Goal: Task Accomplishment & Management: Manage account settings

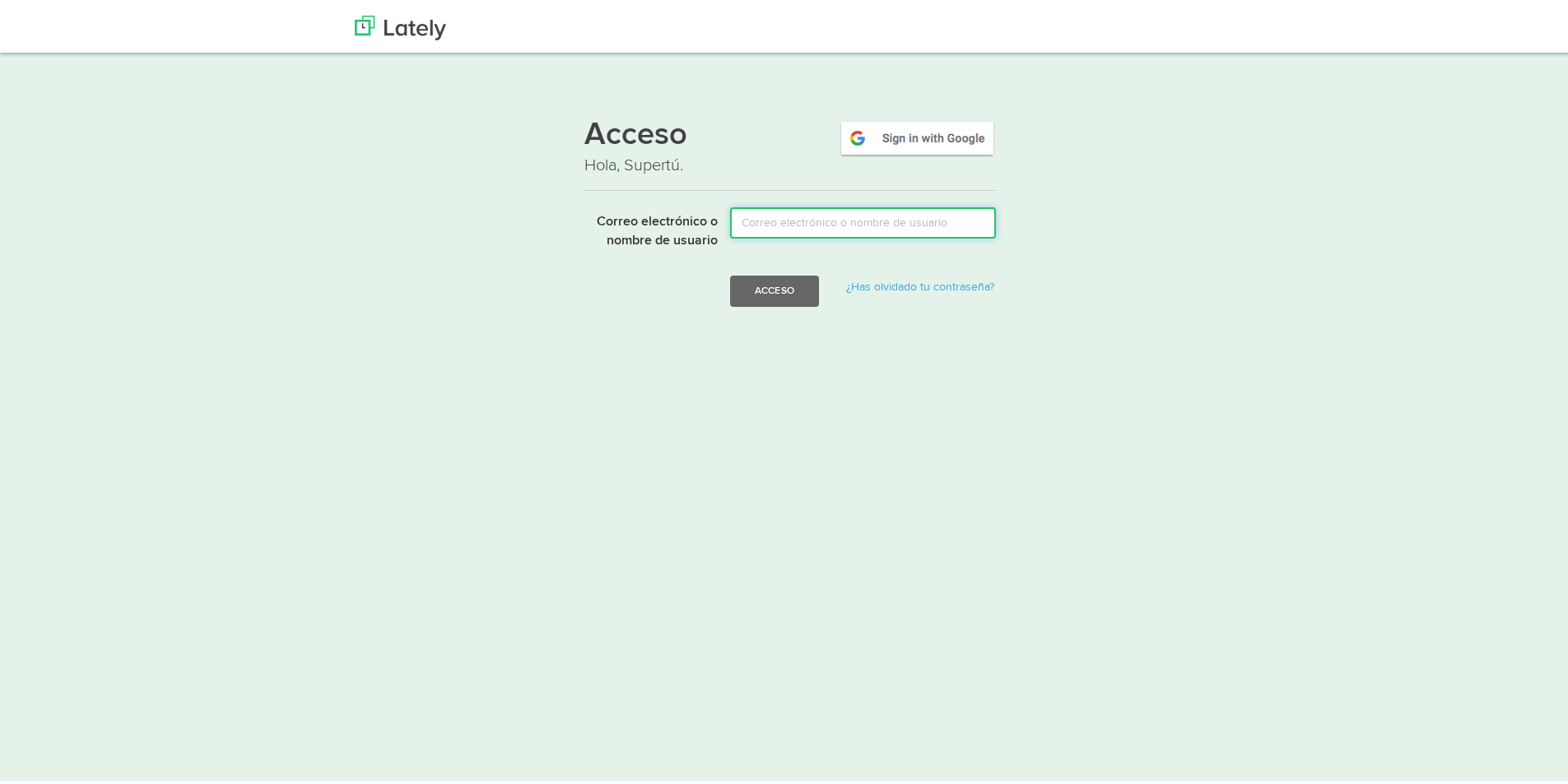
click at [812, 223] on input "Correo electrónico o nombre de usuario" at bounding box center [863, 219] width 266 height 31
type input "bmorellana7@gmail.com"
click at [779, 292] on font "Acceso" at bounding box center [774, 287] width 39 height 10
click at [773, 226] on input "Email or Username" at bounding box center [863, 219] width 266 height 31
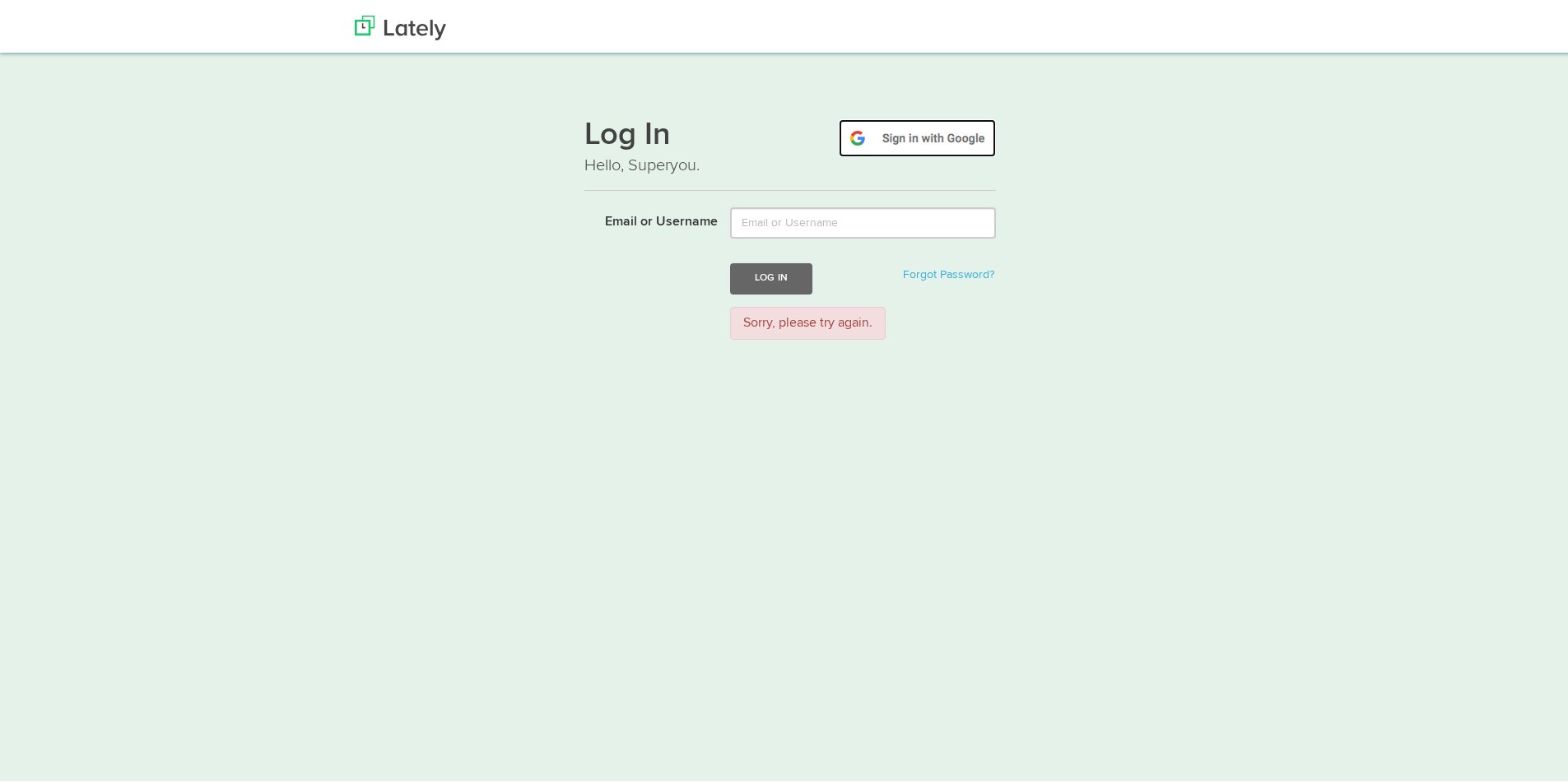
click at [930, 137] on img at bounding box center [917, 135] width 157 height 38
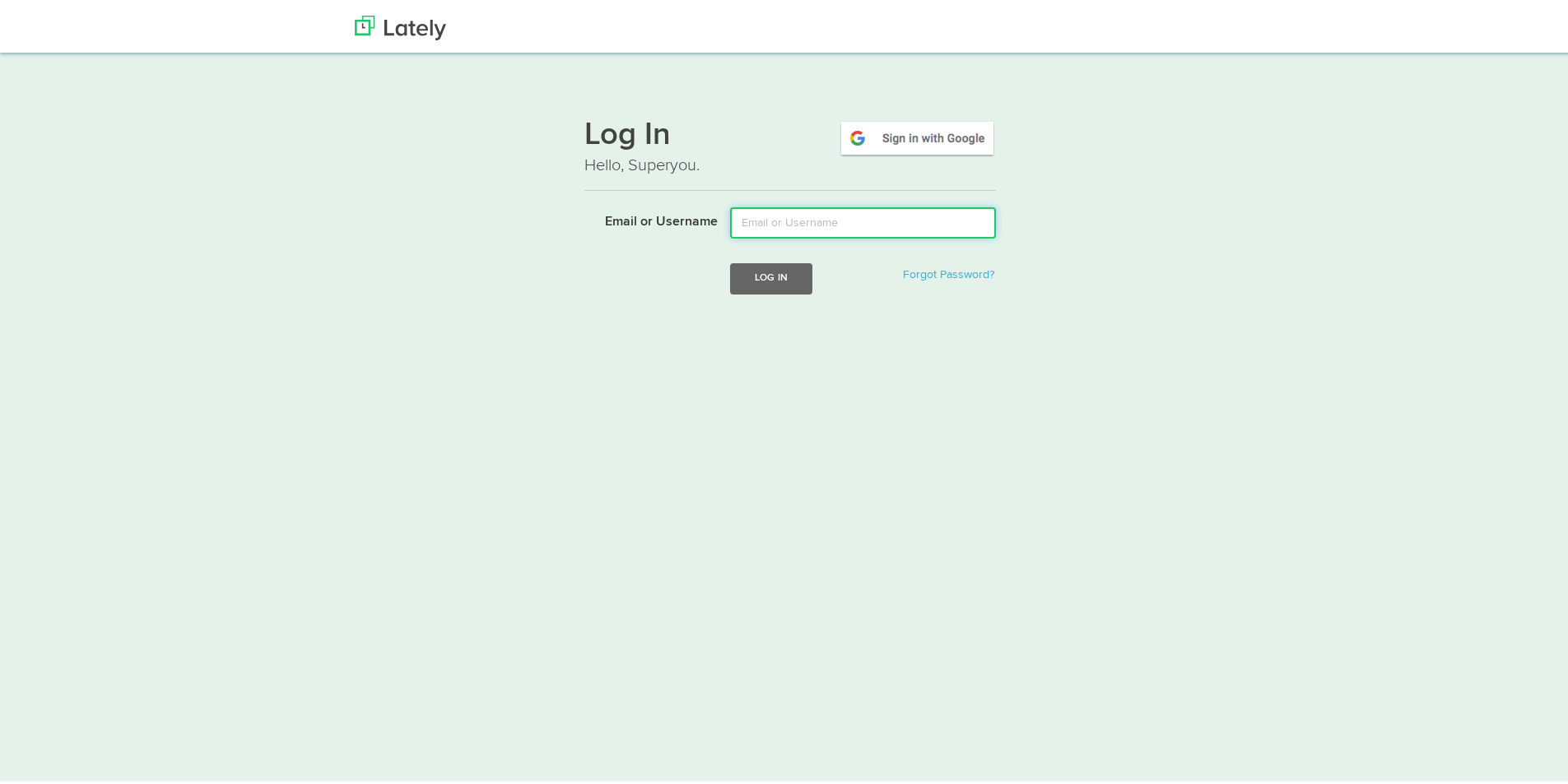
click at [802, 228] on input "Email or Username" at bounding box center [863, 219] width 266 height 31
click at [1043, 322] on html "Thanks! Schedule Your Demo You Are Awesome! We’re superpsyched to learn more ab…" at bounding box center [790, 392] width 1581 height 784
